Goal: Task Accomplishment & Management: Use online tool/utility

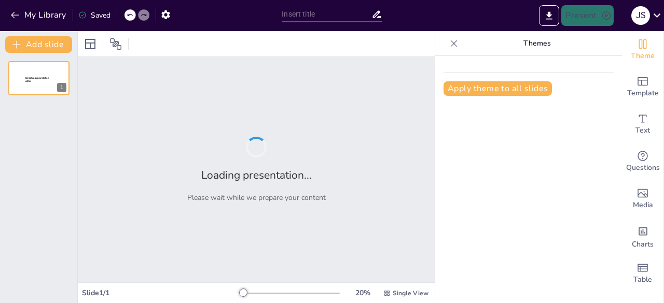
type input "Optimización del Desempeño de Máquinas Llenadoras Tipo Doypack en la Industria …"
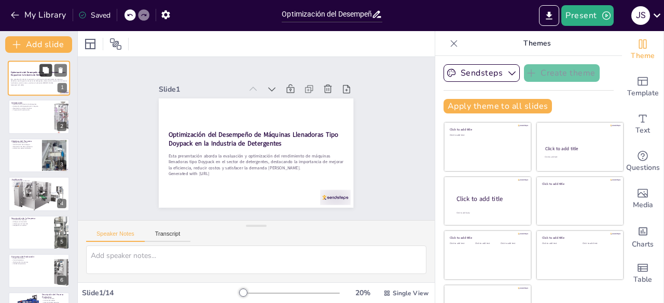
click at [41, 69] on button at bounding box center [45, 70] width 12 height 12
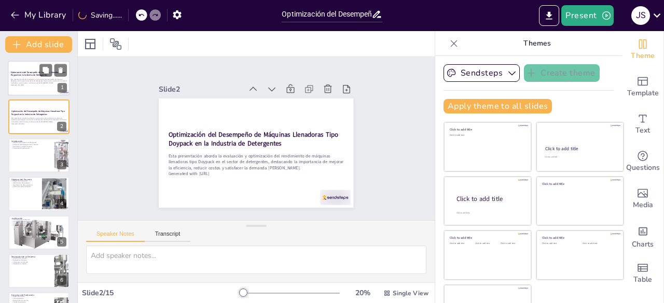
click at [24, 81] on p "Esta presentación aborda la evaluación y optimización del rendimiento de máquin…" at bounding box center [39, 81] width 56 height 6
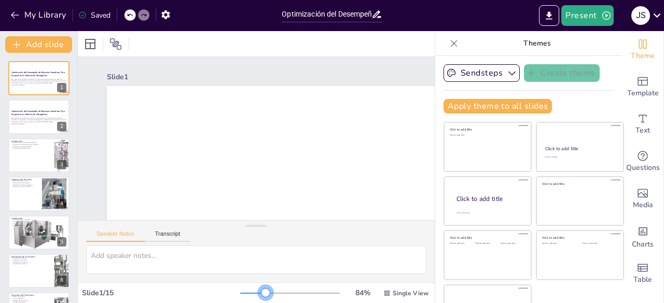
click at [251, 296] on div at bounding box center [290, 293] width 100 height 8
drag, startPoint x: 250, startPoint y: 290, endPoint x: 258, endPoint y: 291, distance: 7.8
click at [266, 291] on div at bounding box center [270, 293] width 8 height 8
click at [267, 293] on div at bounding box center [271, 293] width 8 height 8
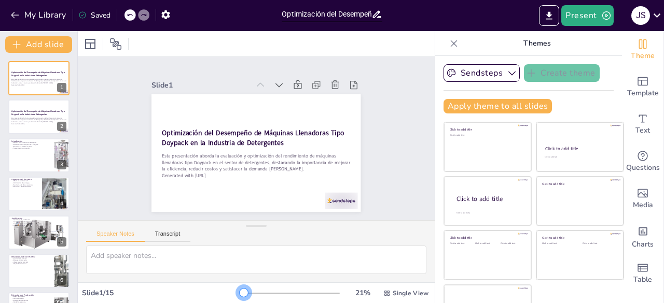
drag, startPoint x: 256, startPoint y: 288, endPoint x: 229, endPoint y: 286, distance: 26.6
click at [240, 286] on div "21 % Single View" at bounding box center [335, 293] width 190 height 17
click at [449, 42] on icon at bounding box center [454, 43] width 10 height 10
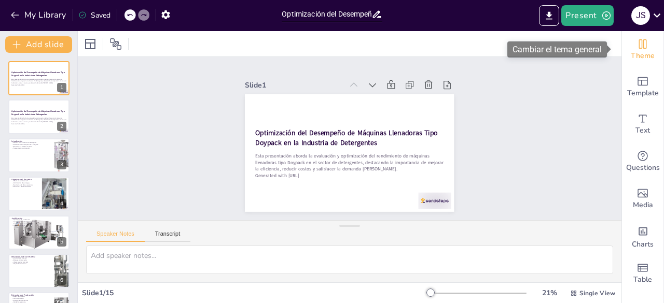
click at [644, 55] on span "Theme" at bounding box center [643, 55] width 24 height 11
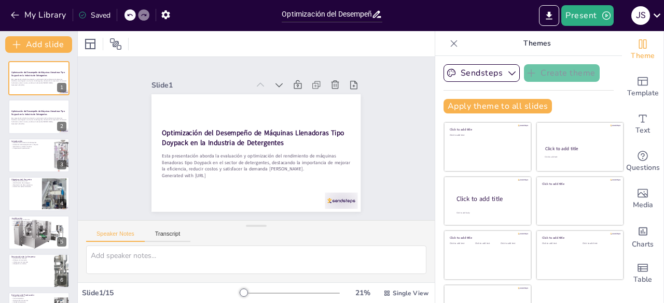
click at [397, 99] on div "Slide 1 Optimización del Desempeño de Máquinas Llenadoras Tipo Doypack en la In…" at bounding box center [256, 138] width 357 height 163
click at [451, 42] on icon at bounding box center [454, 43] width 7 height 7
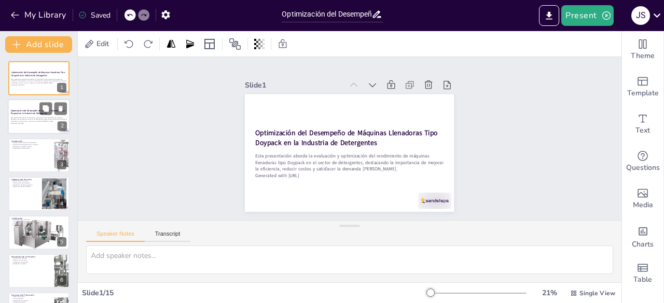
click at [29, 117] on div "Esta presentación aborda la evaluación y optimización del rendimiento de máquin…" at bounding box center [39, 120] width 56 height 9
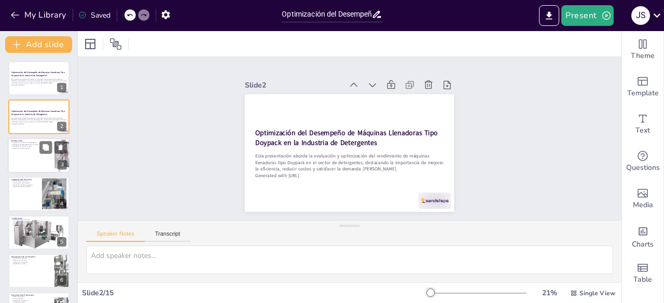
click at [31, 151] on div at bounding box center [39, 155] width 62 height 35
type textarea "La competitividad en la industria de detergentes es un factor clave que impulsa…"
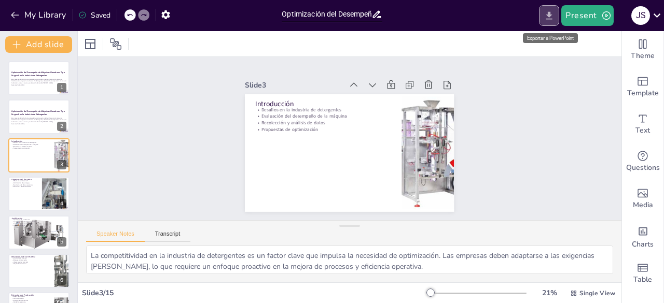
click at [552, 14] on icon "Export to PowerPoint" at bounding box center [549, 15] width 6 height 8
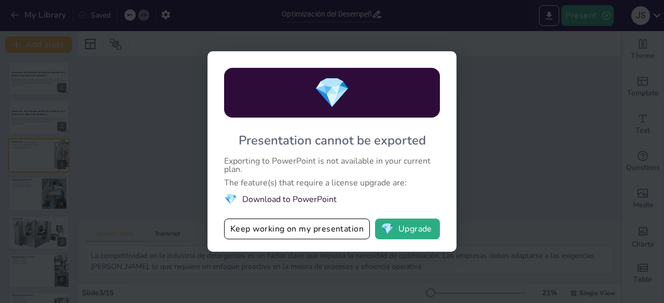
click at [484, 117] on div "💎 Presentation cannot be exported Exporting to PowerPoint is not available in y…" at bounding box center [332, 151] width 664 height 303
click at [361, 230] on button "Keep working on my presentation" at bounding box center [297, 229] width 146 height 21
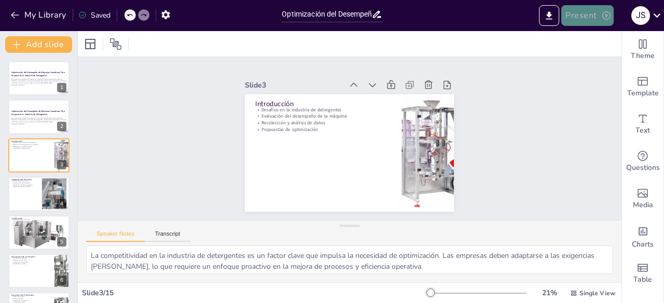
click at [608, 13] on icon "button" at bounding box center [606, 15] width 10 height 10
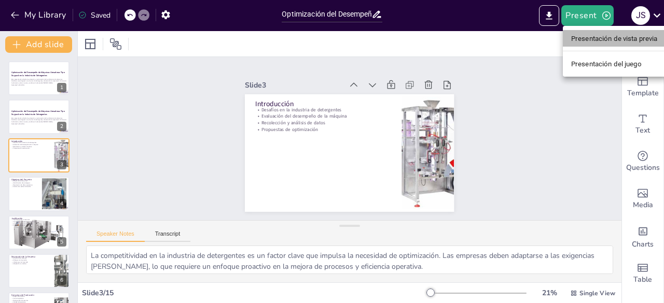
click at [593, 41] on font "Presentación de vista previa" at bounding box center [614, 39] width 87 height 8
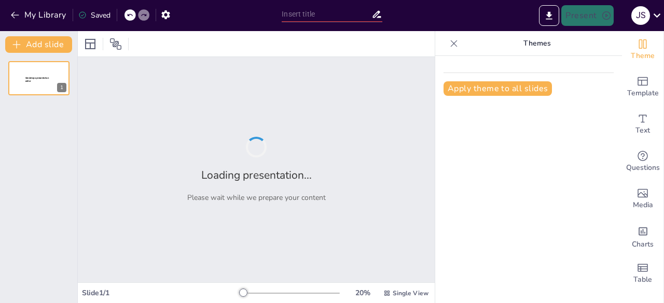
type input "Optimización del Desempeño de Máquinas Llenadoras Tipo Doypack en la Industria …"
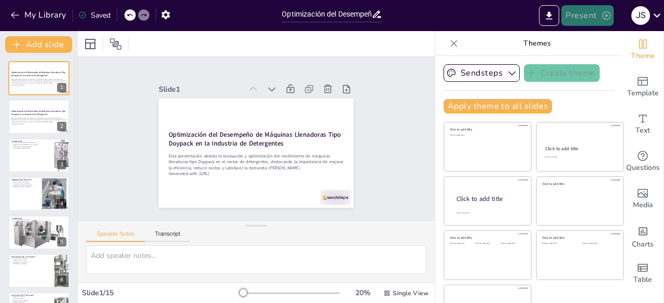
click at [603, 12] on icon "button" at bounding box center [606, 15] width 10 height 10
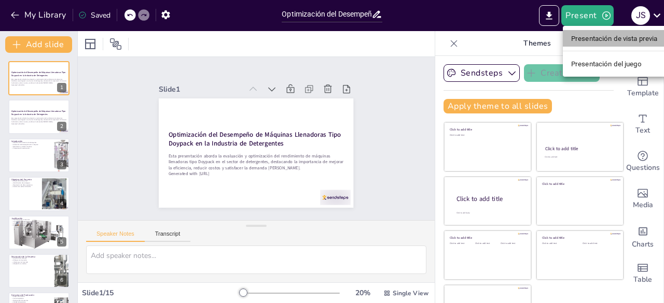
click at [590, 33] on font "Presentación de vista previa" at bounding box center [614, 38] width 87 height 10
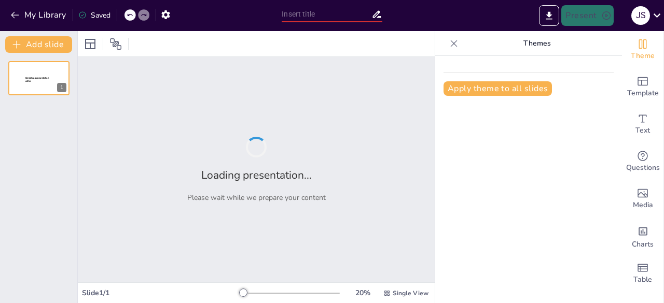
type input "Optimización del Desempeño de Máquinas Llenadoras Tipo Doypack en la Industria …"
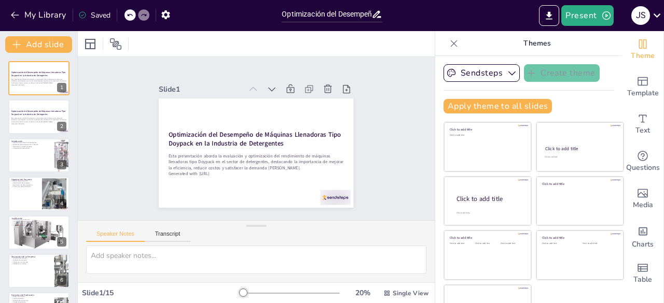
click at [451, 43] on icon at bounding box center [454, 43] width 7 height 7
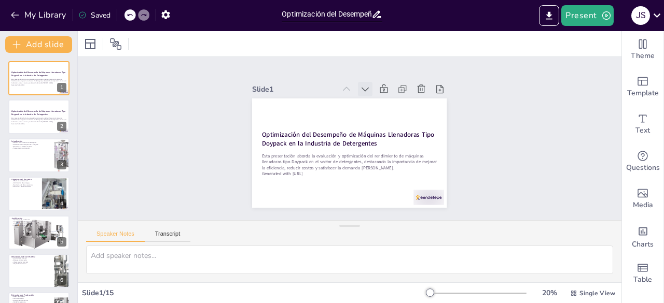
click at [392, 153] on icon at bounding box center [397, 158] width 11 height 11
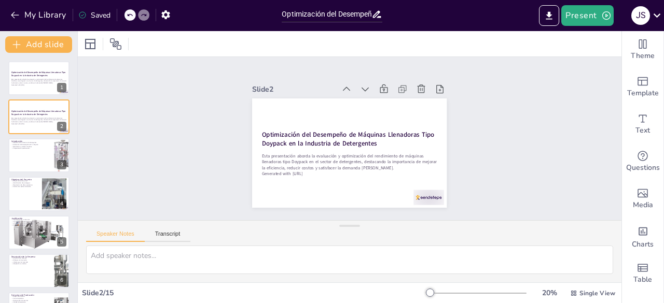
click at [317, 97] on icon at bounding box center [310, 103] width 13 height 13
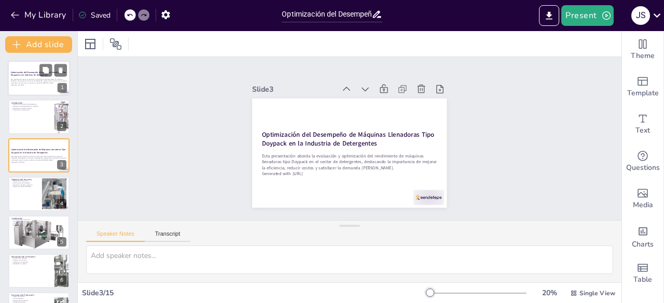
click at [25, 66] on div at bounding box center [39, 78] width 62 height 35
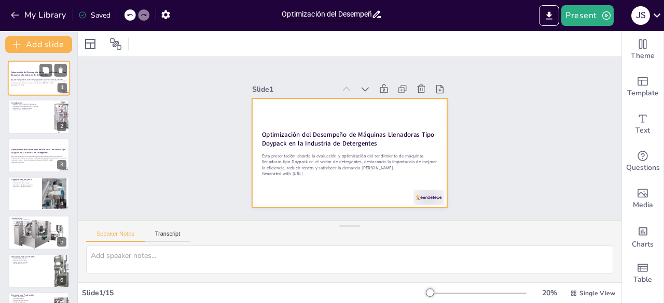
click at [26, 69] on div at bounding box center [39, 78] width 62 height 35
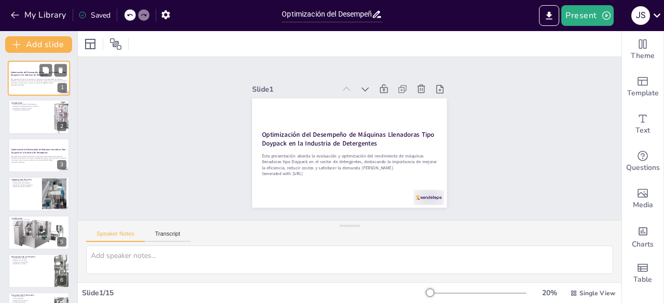
click at [26, 69] on div at bounding box center [39, 78] width 62 height 35
click at [579, 290] on span "Single View" at bounding box center [597, 293] width 36 height 8
click at [570, 291] on icon at bounding box center [573, 293] width 7 height 7
click at [570, 293] on icon at bounding box center [573, 293] width 7 height 7
click at [570, 291] on icon at bounding box center [573, 293] width 7 height 7
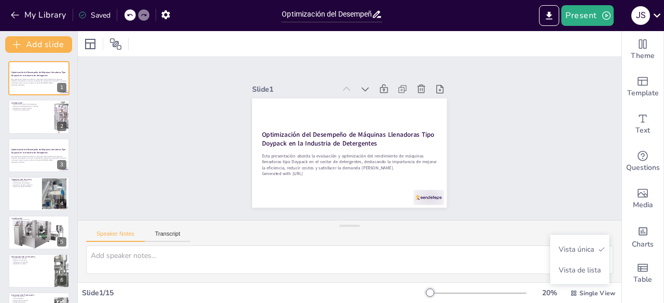
click at [459, 172] on div "Slide 1 Optimización del Desempeño de Máquinas Llenadoras Tipo Doypack en la In…" at bounding box center [349, 138] width 219 height 557
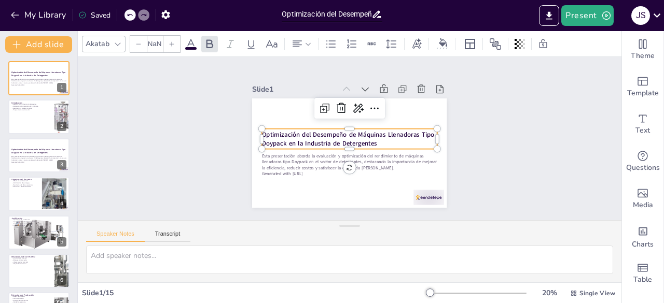
type input "48"
click at [390, 126] on strong "Optimización del Desempeño de Máquinas Llenadoras Tipo Doypack en la Industria …" at bounding box center [348, 135] width 158 height 94
click at [507, 111] on div "Slide 1 Optimización del Desempeño de Máquinas Llenadoras Tipo Doypack en la In…" at bounding box center [349, 138] width 552 height 413
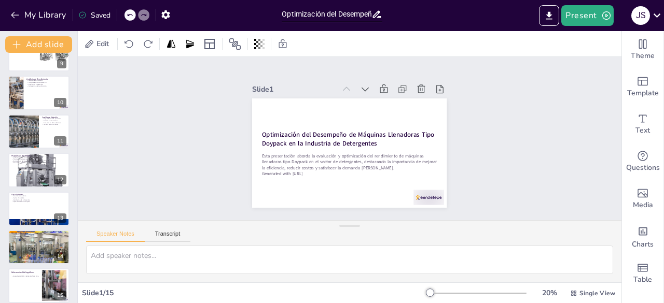
scroll to position [340, 0]
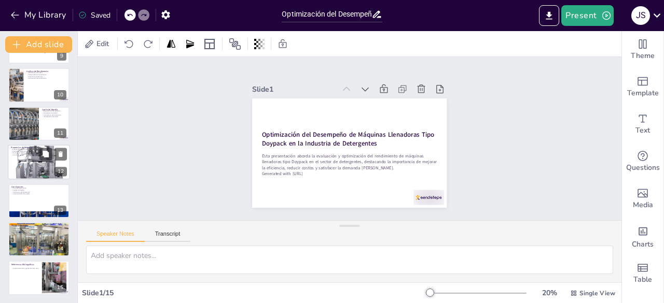
click at [25, 165] on div at bounding box center [39, 162] width 62 height 62
type textarea "Realizar diagnósticos preventivos es fundamental para identificar problemas ant…"
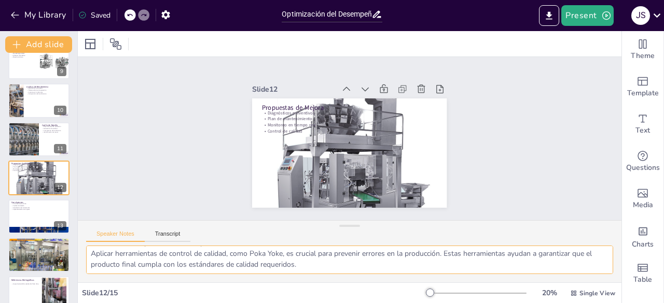
scroll to position [0, 0]
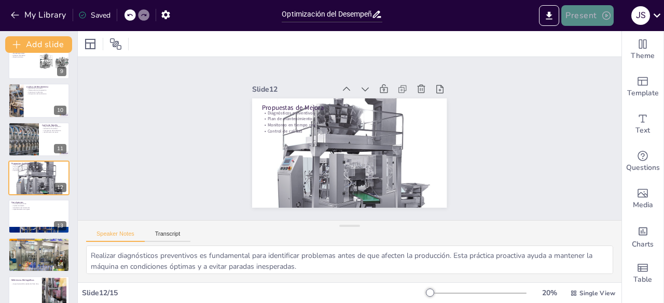
click at [606, 15] on icon "button" at bounding box center [606, 15] width 8 height 8
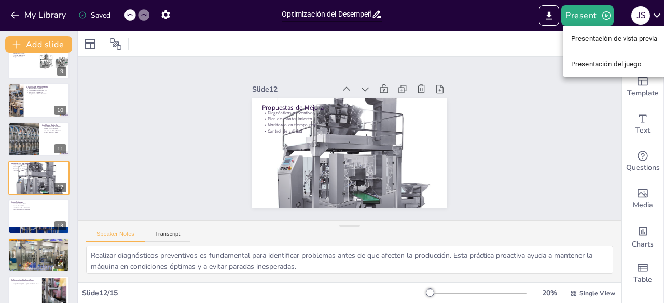
click at [594, 37] on font "Presentación de vista previa" at bounding box center [614, 39] width 87 height 8
